Goal: Information Seeking & Learning: Learn about a topic

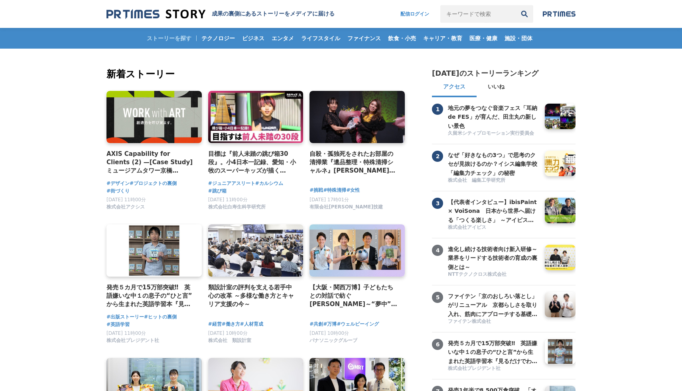
scroll to position [0, 0]
click at [182, 12] on img at bounding box center [156, 13] width 99 height 11
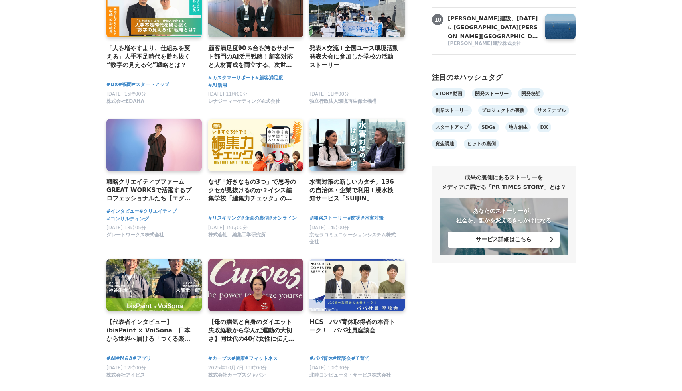
scroll to position [521, 0]
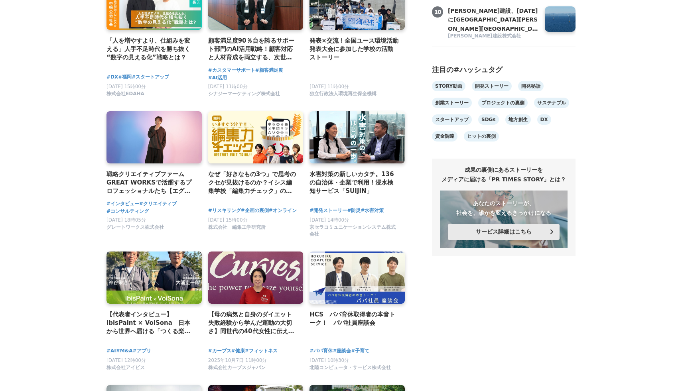
click at [480, 237] on button "サービス詳細はこちら" at bounding box center [504, 232] width 112 height 16
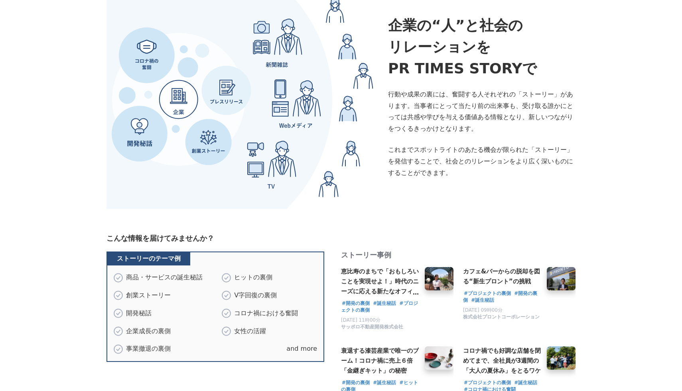
scroll to position [294, 0]
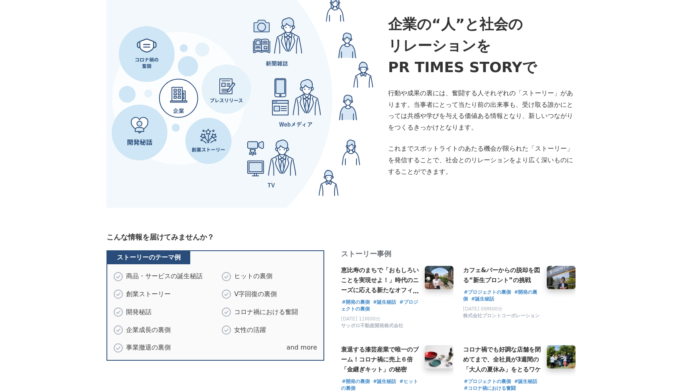
click at [217, 353] on div "ストーリーのテーマ例 商品・サービスの誕生秘話 創業ストーリー 開発秘話 企業成長の裏側 事業撤退の裏側 ヒットの裏側 V字回復の裏側 コロナ禍における奮闘 …" at bounding box center [341, 335] width 469 height 168
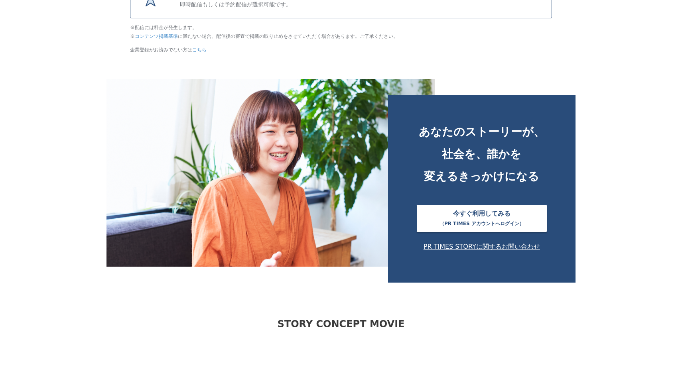
scroll to position [3172, 0]
